Goal: Use online tool/utility: Utilize a website feature to perform a specific function

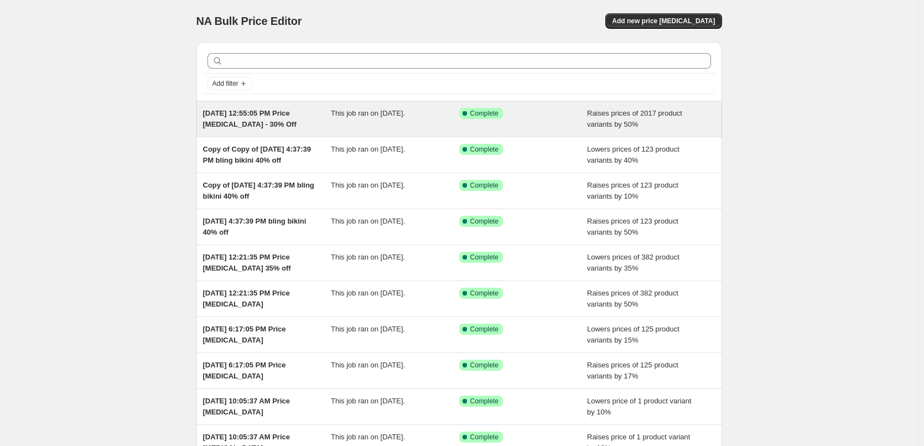
click at [290, 122] on div "Sep 5, 2025, 12:55:05 PM Price change job - 30% Off" at bounding box center [267, 119] width 128 height 22
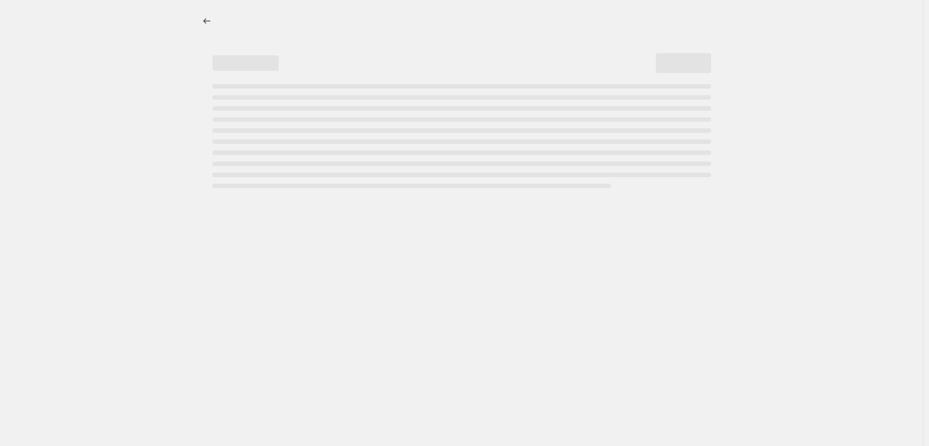
select select "percentage"
select select "collection"
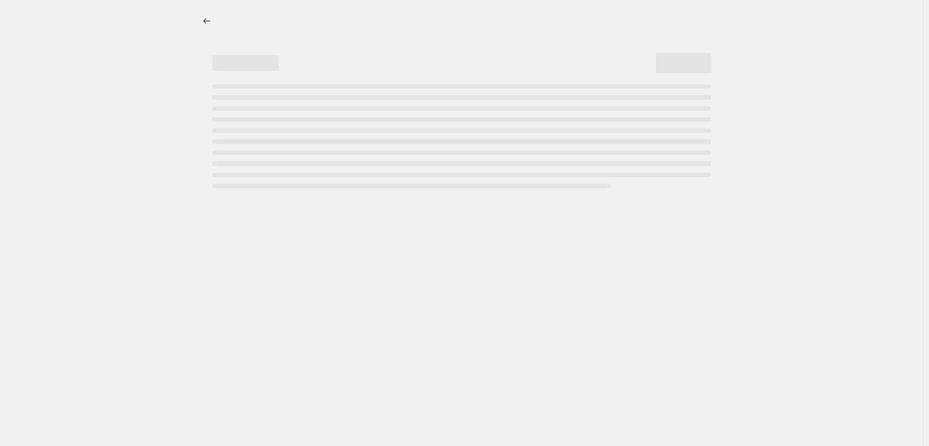
select select "collection"
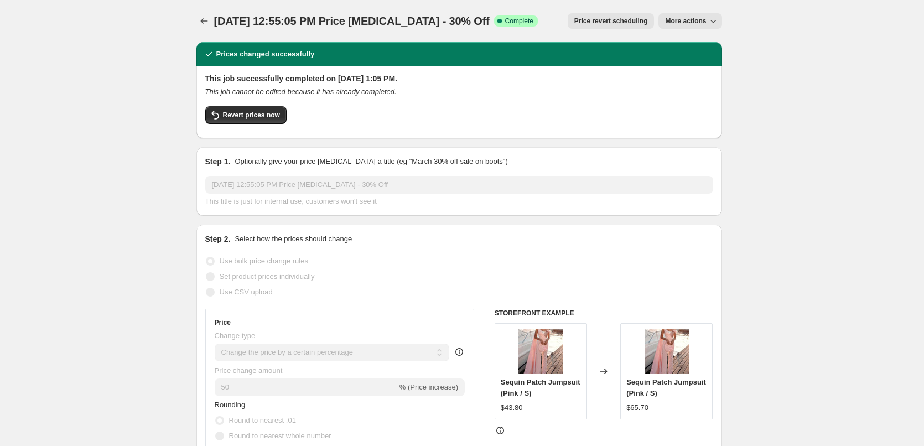
click at [698, 22] on span "More actions" at bounding box center [685, 21] width 41 height 9
click at [700, 44] on span "Copy to new job" at bounding box center [695, 44] width 51 height 8
select select "percentage"
select select "collection"
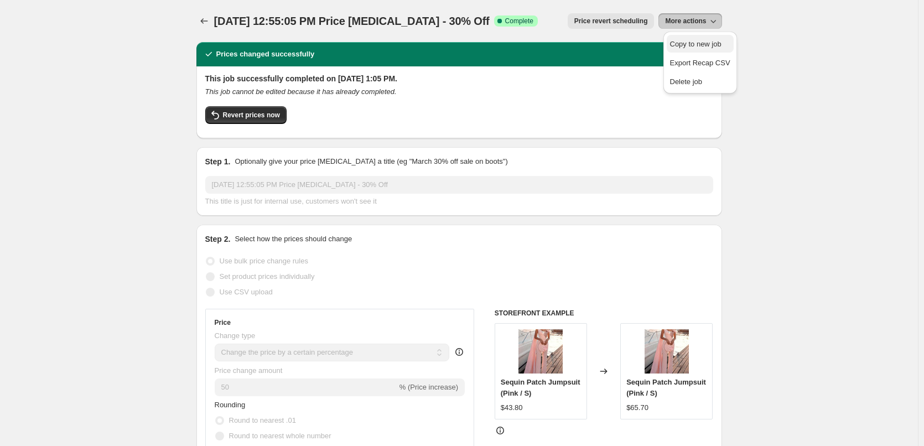
select select "collection"
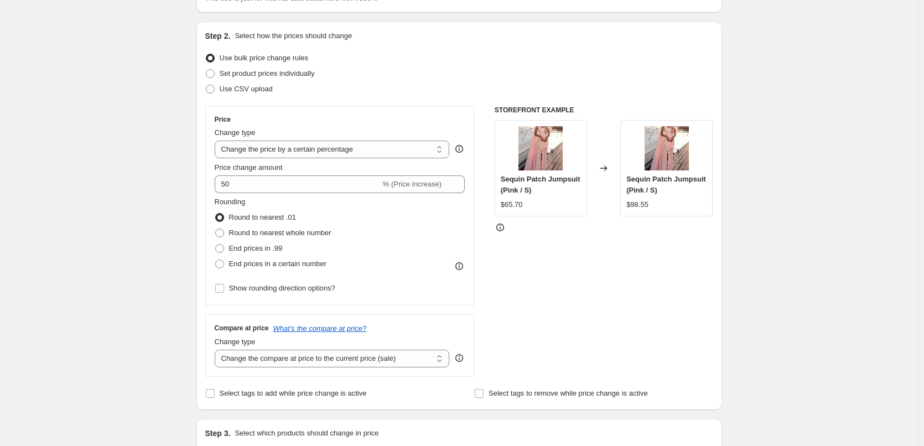
scroll to position [111, 0]
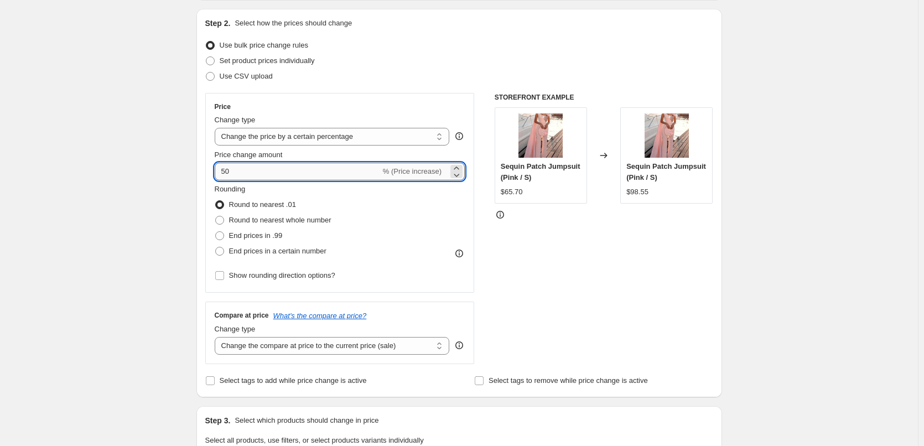
click at [275, 171] on input "50" at bounding box center [298, 172] width 166 height 18
drag, startPoint x: 311, startPoint y: 168, endPoint x: 199, endPoint y: 163, distance: 112.4
click at [199, 163] on div "Step 2. Select how the prices should change Use bulk price change rules Set pro…" at bounding box center [459, 203] width 526 height 388
click at [422, 174] on span "% (Price increase)" at bounding box center [412, 171] width 59 height 8
click at [456, 174] on icon at bounding box center [456, 174] width 11 height 11
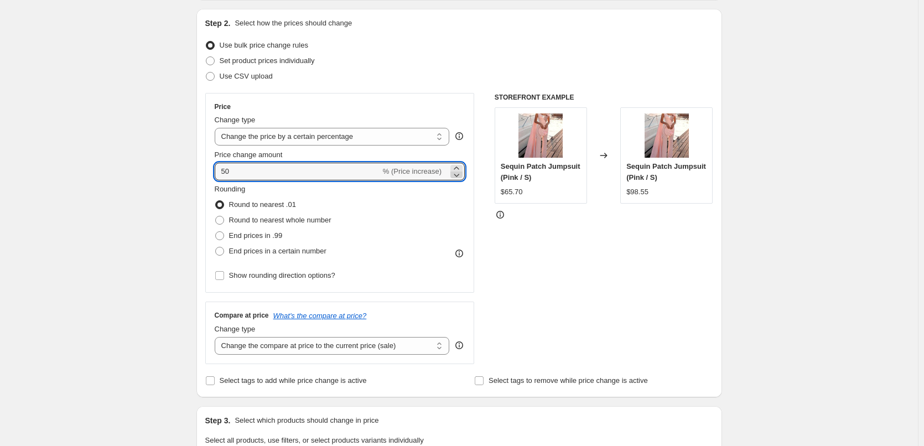
type input "49"
drag, startPoint x: 283, startPoint y: 173, endPoint x: 189, endPoint y: 168, distance: 93.6
type input "-30"
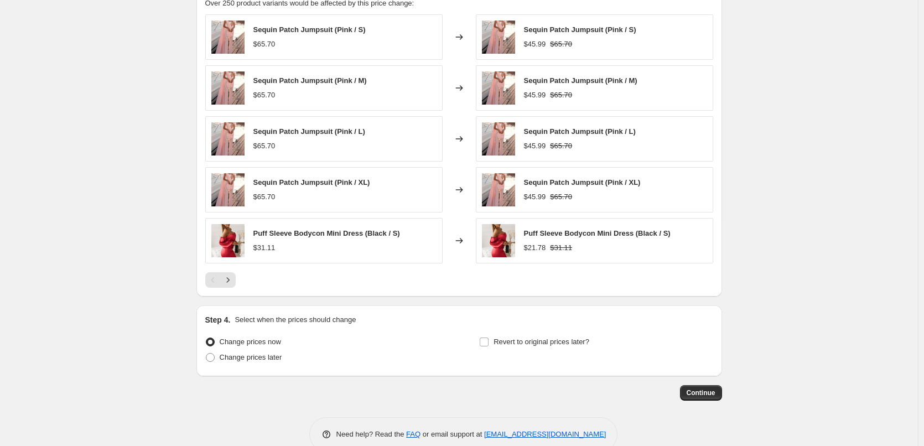
scroll to position [882, 0]
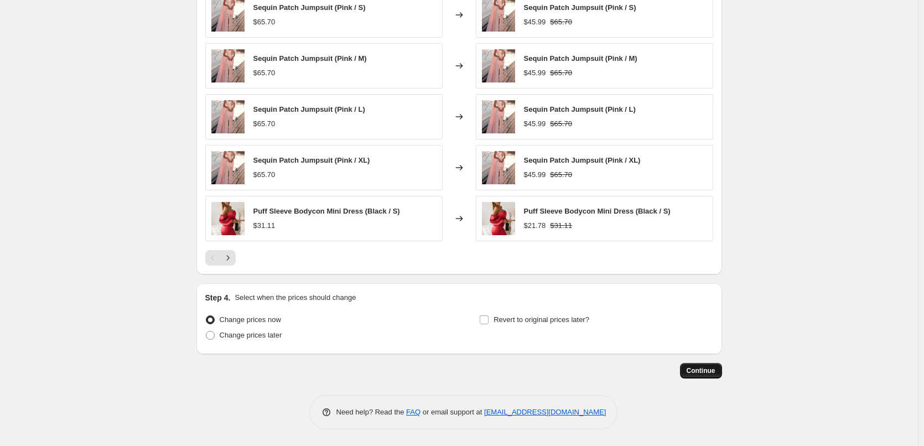
click at [715, 374] on span "Continue" at bounding box center [700, 370] width 29 height 9
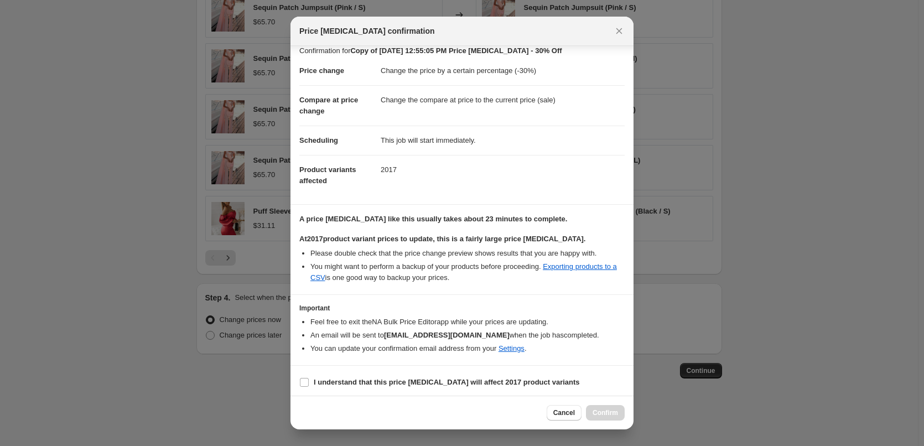
scroll to position [13, 0]
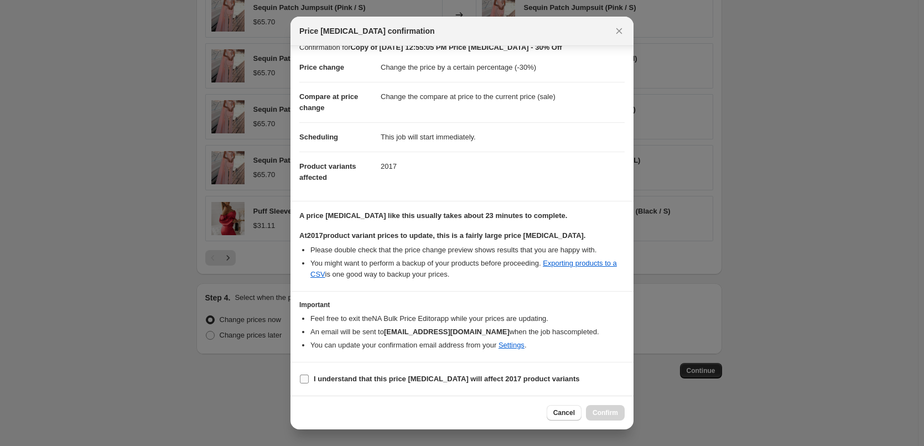
click at [308, 380] on input "I understand that this price change job will affect 2017 product variants" at bounding box center [304, 378] width 9 height 9
checkbox input "true"
click at [602, 417] on button "Confirm" at bounding box center [605, 412] width 39 height 15
